Goal: Task Accomplishment & Management: Use online tool/utility

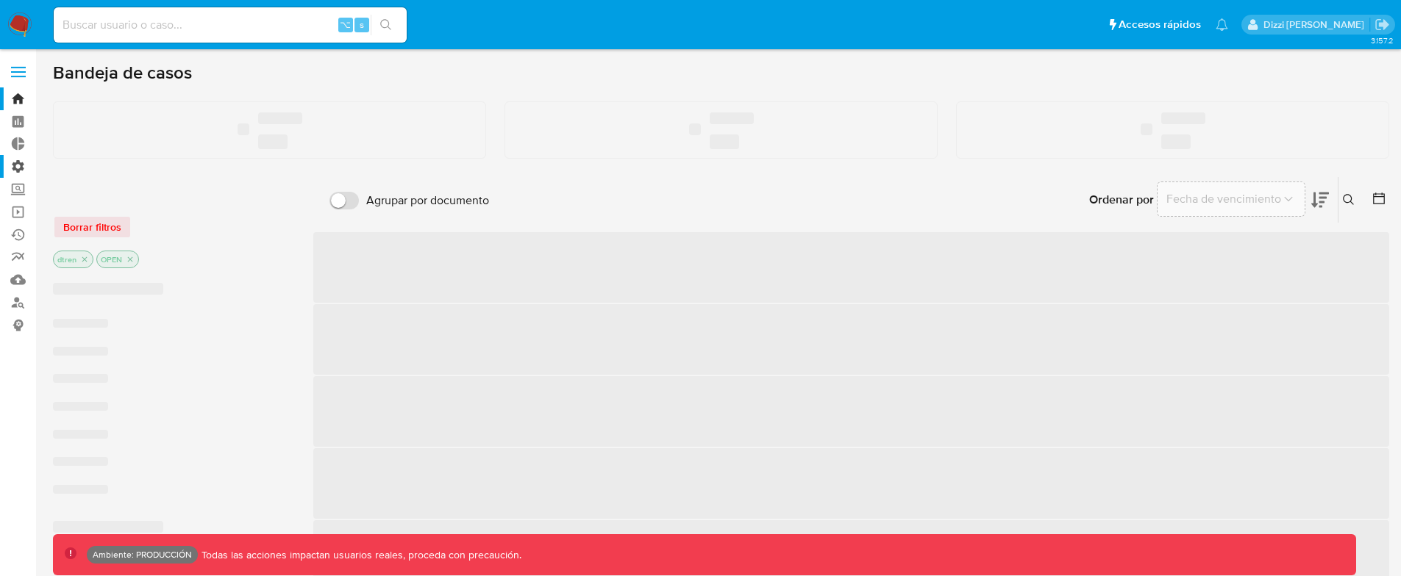
click at [24, 169] on label "Administración" at bounding box center [87, 166] width 175 height 23
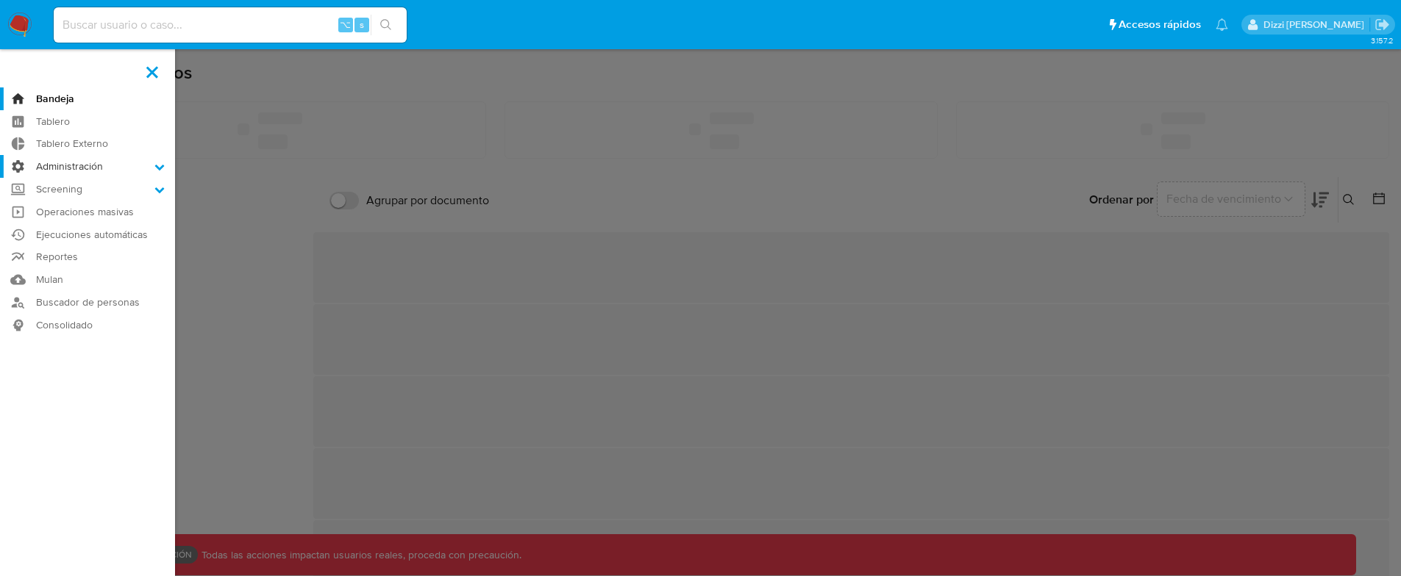
click at [0, 0] on input "Administración" at bounding box center [0, 0] width 0 height 0
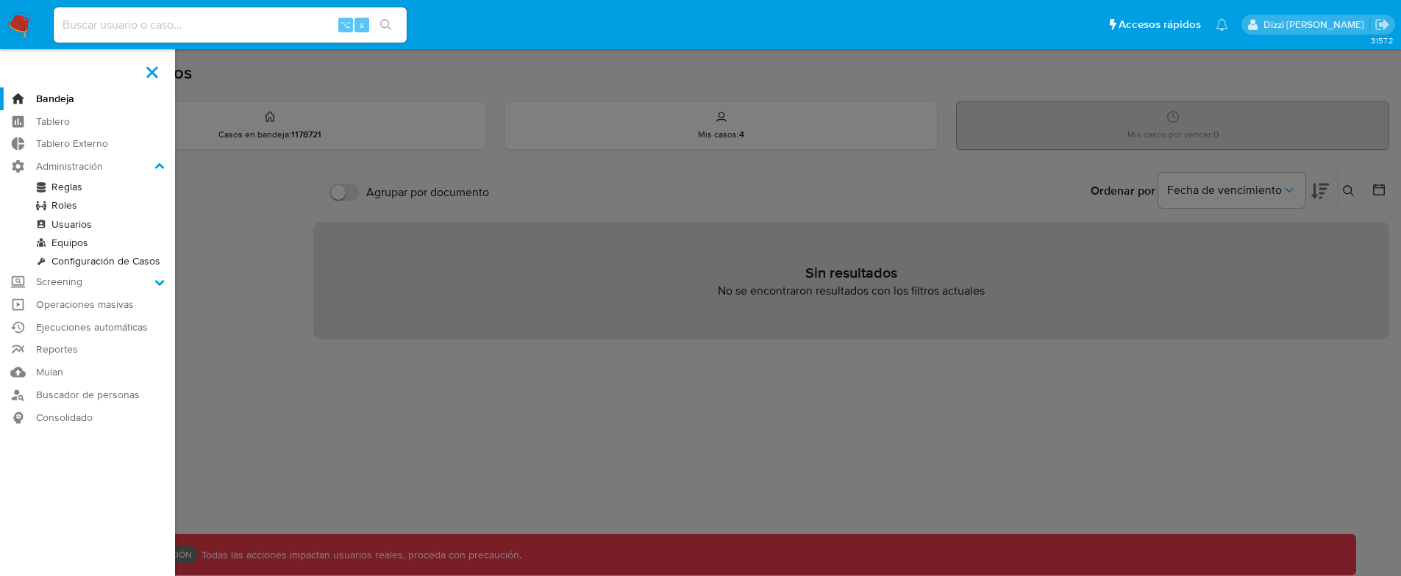
click at [65, 186] on link "Reglas" at bounding box center [87, 187] width 175 height 18
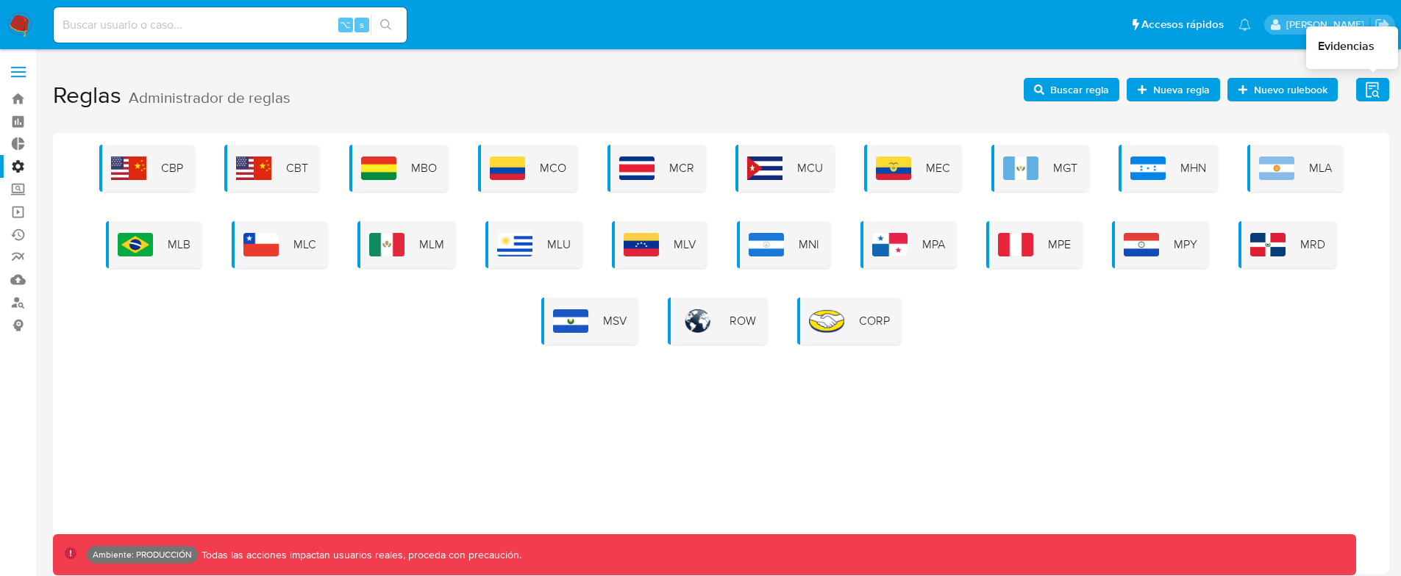
click at [1371, 86] on icon "button" at bounding box center [1371, 89] width 13 height 15
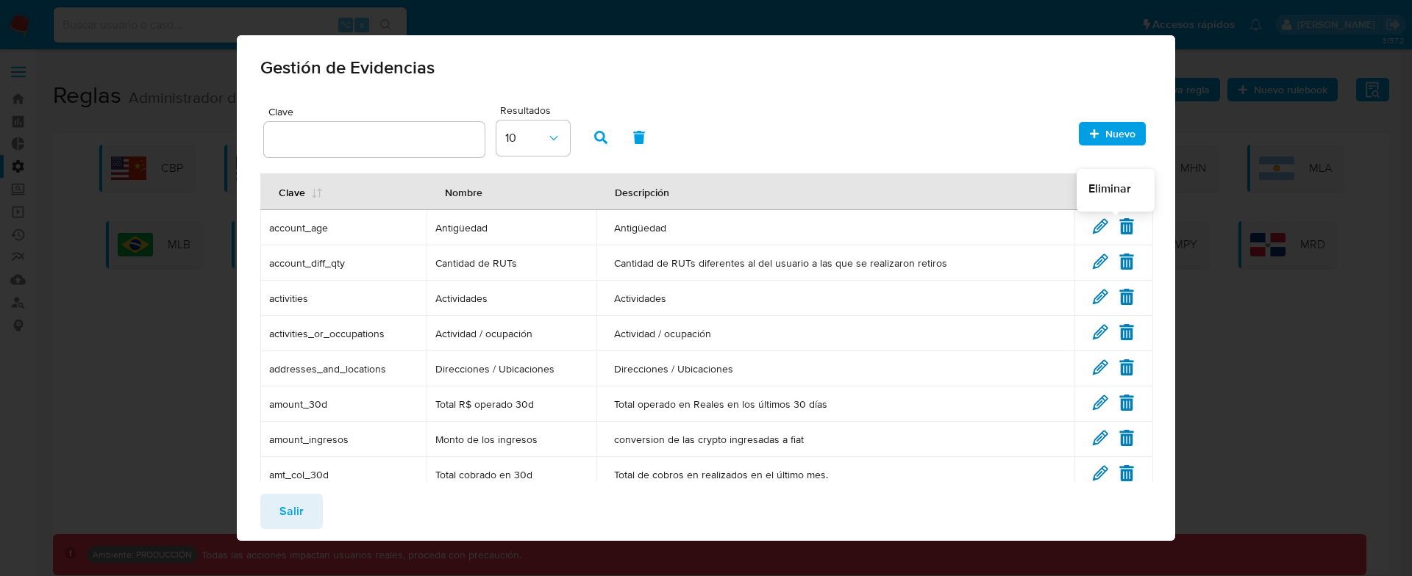
click at [1119, 224] on icon at bounding box center [1126, 226] width 14 height 16
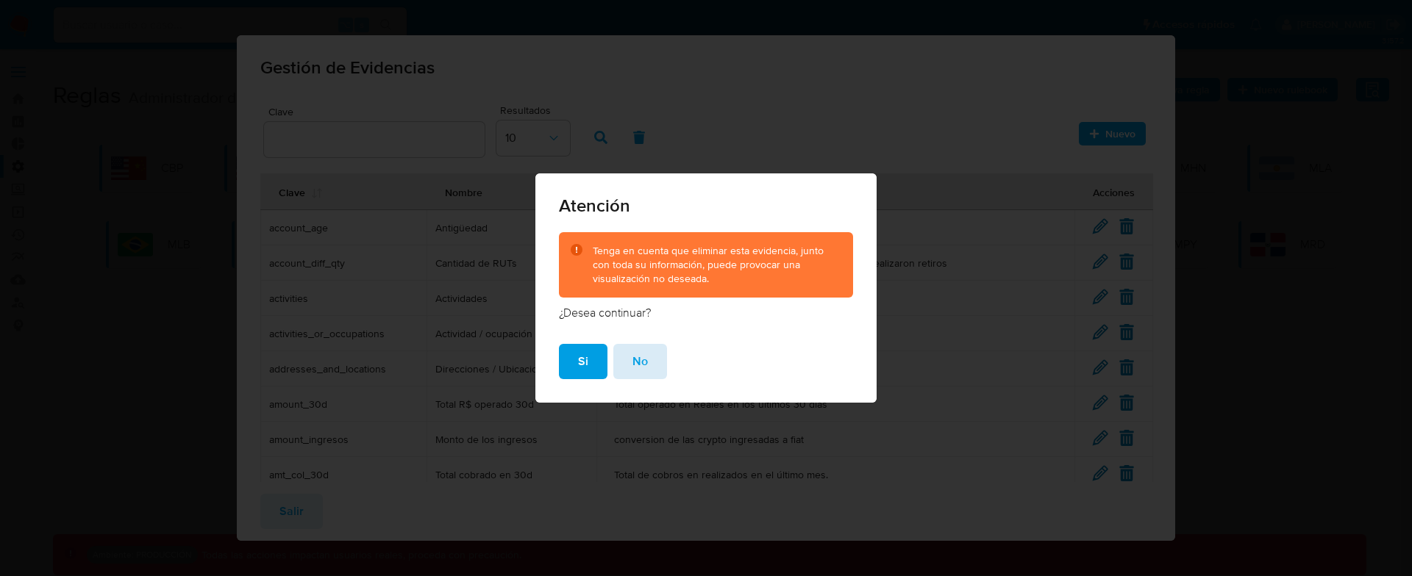
click at [654, 361] on button "No" at bounding box center [640, 361] width 54 height 35
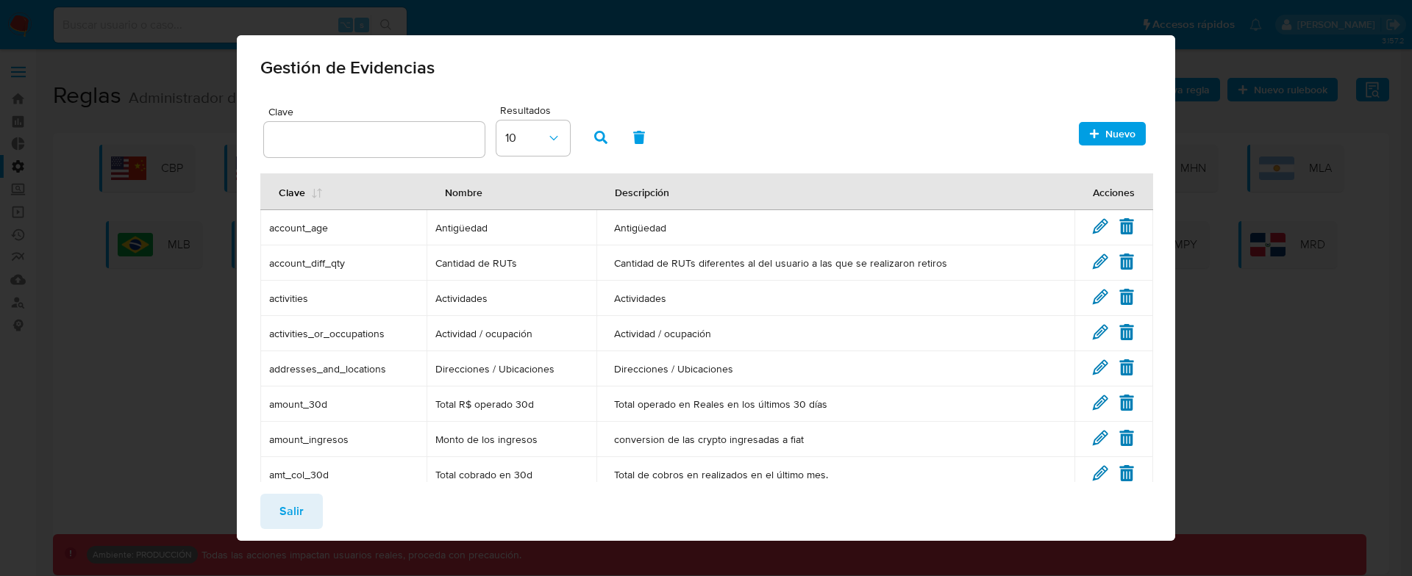
click at [291, 500] on span "Salir" at bounding box center [291, 512] width 24 height 32
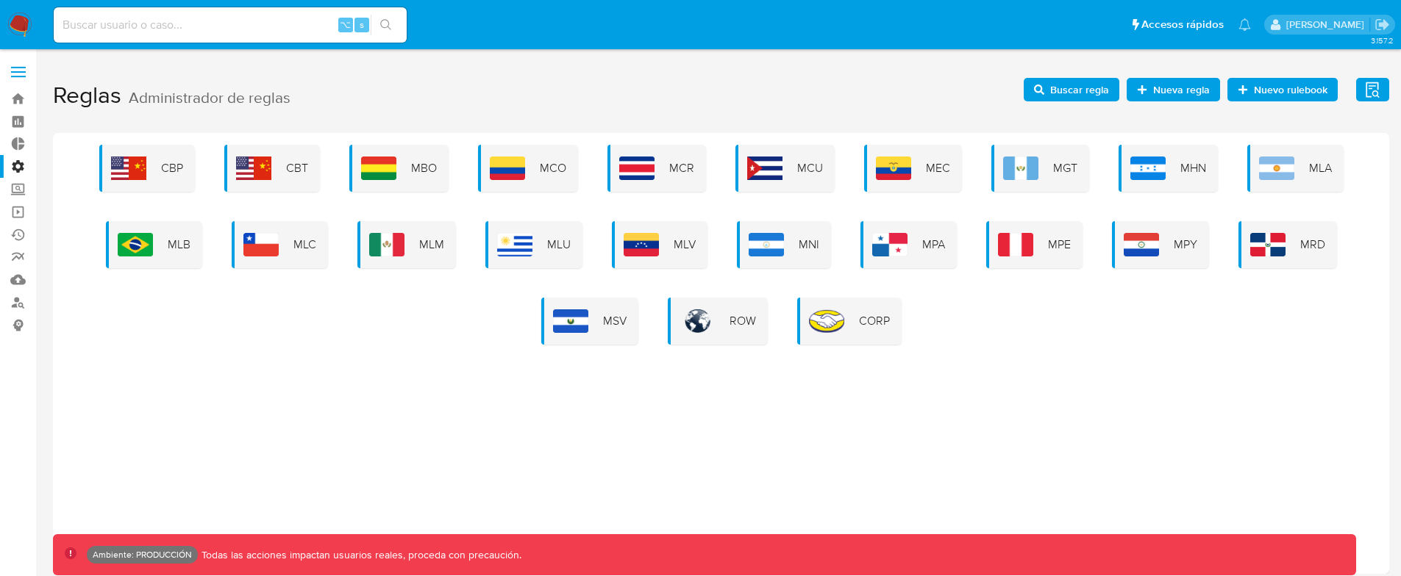
click at [605, 453] on div "CBP CBT MBO MCO MCR MCU MEC MGT MHN MLA MLB MLC MLM MLU MLV MNI MPA MPE MPY MRD…" at bounding box center [721, 353] width 1336 height 441
